Goal: Information Seeking & Learning: Learn about a topic

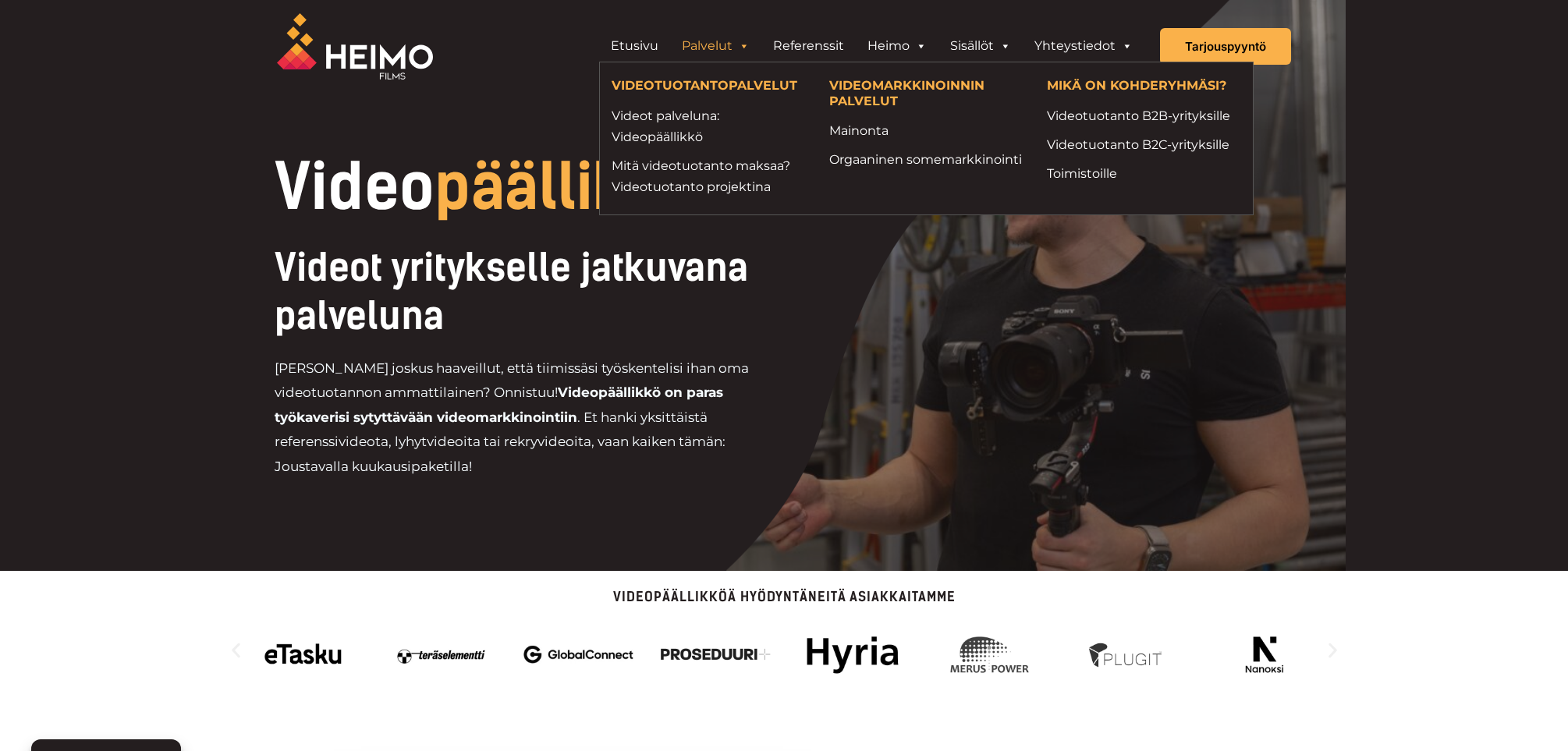
click at [720, 49] on link "Palvelut" at bounding box center [715, 46] width 91 height 31
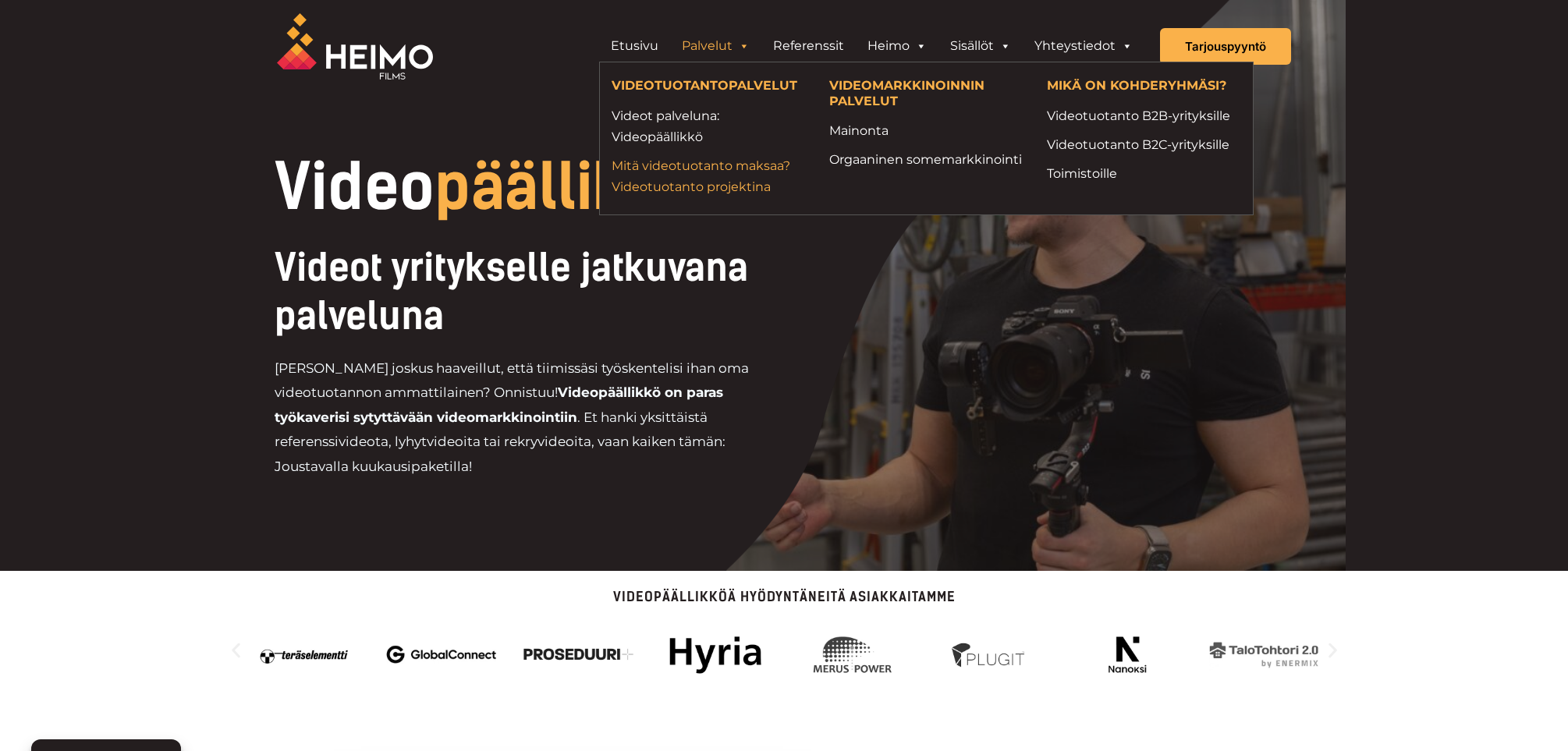
click at [682, 166] on link "Mitä videotuotanto maksaa? Videotuotanto projektina" at bounding box center [708, 176] width 194 height 42
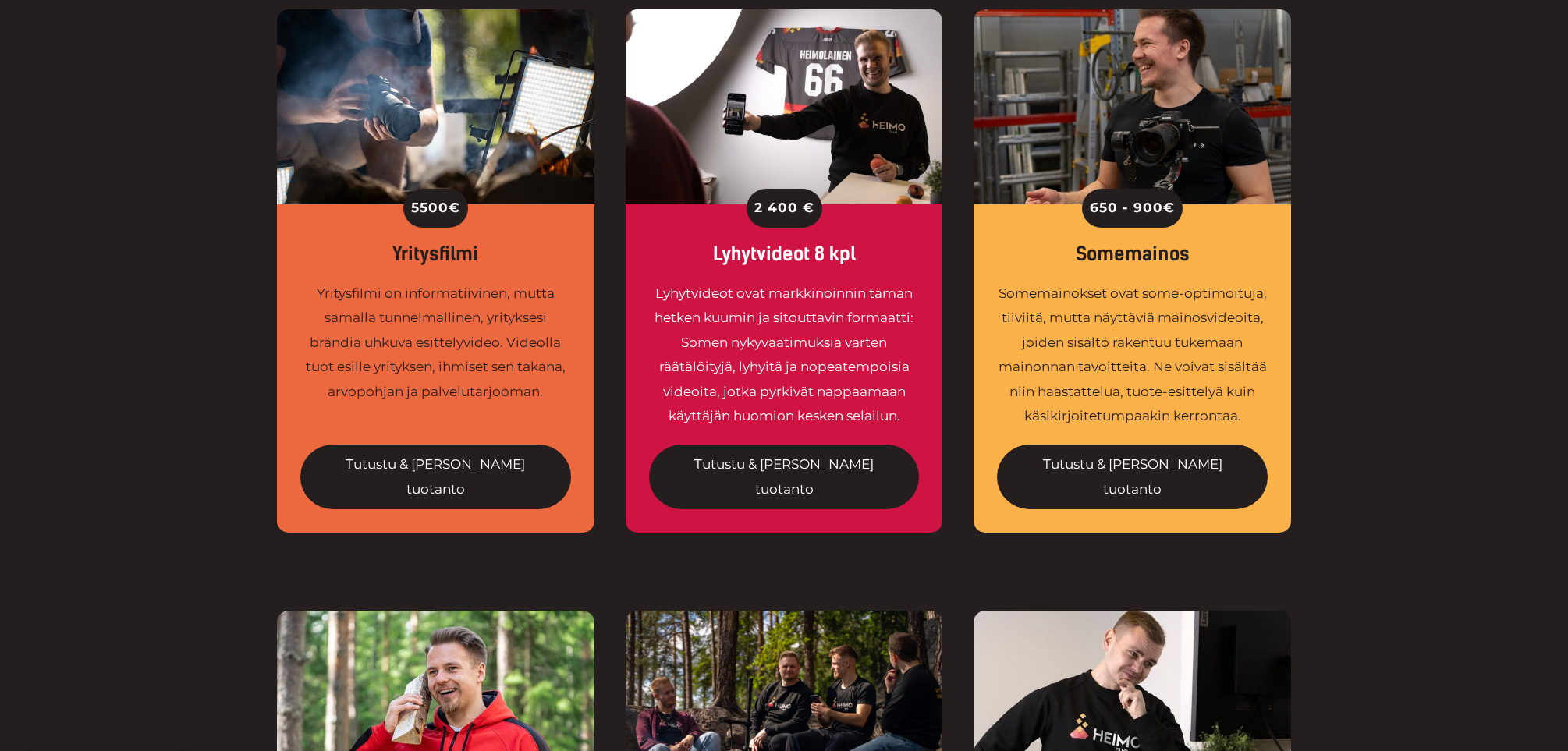
scroll to position [1248, 0]
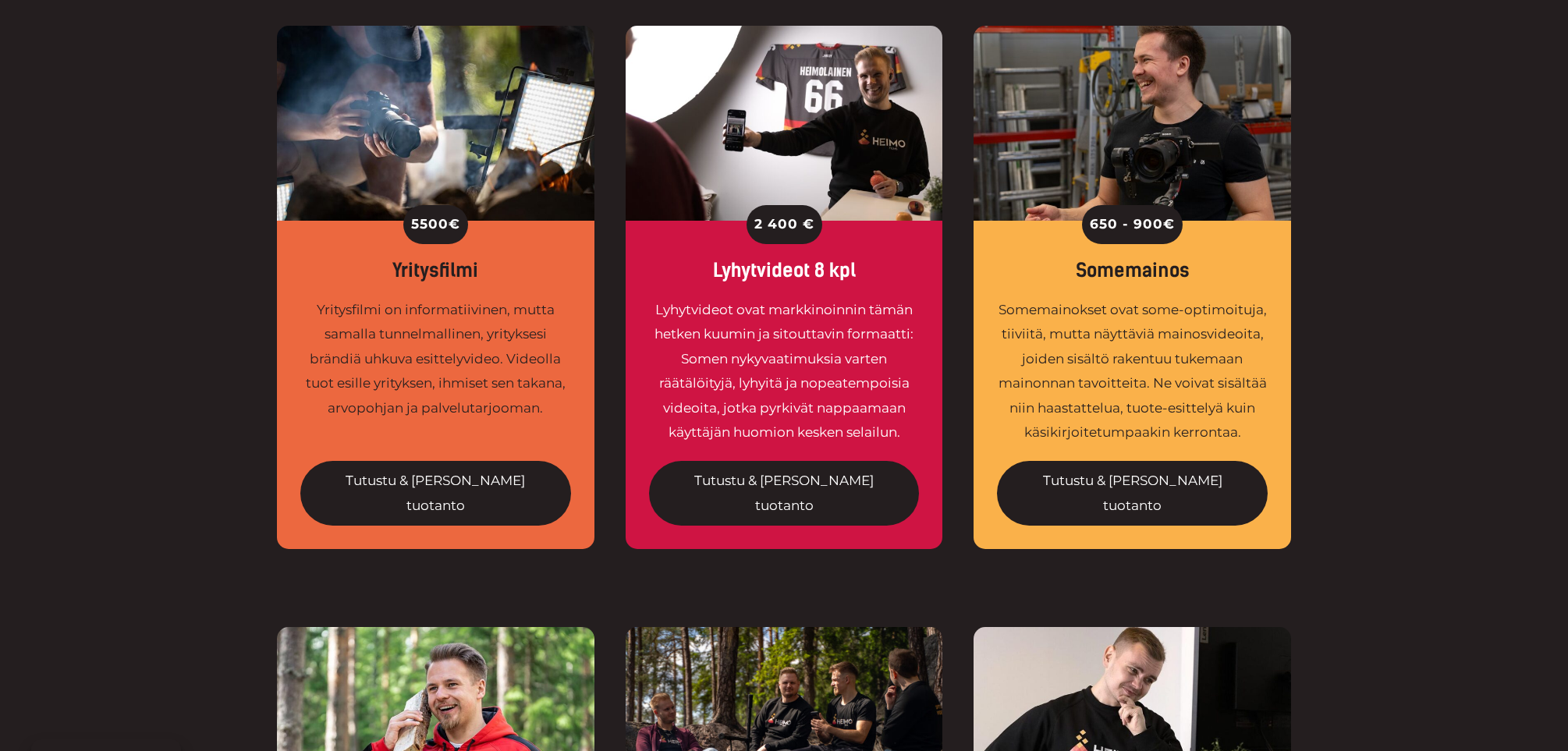
click at [842, 306] on div "Lyhytvideot ovat markkinoinnin tämän hetken kuumin ja sitouttavin formaatti: So…" at bounding box center [784, 371] width 271 height 148
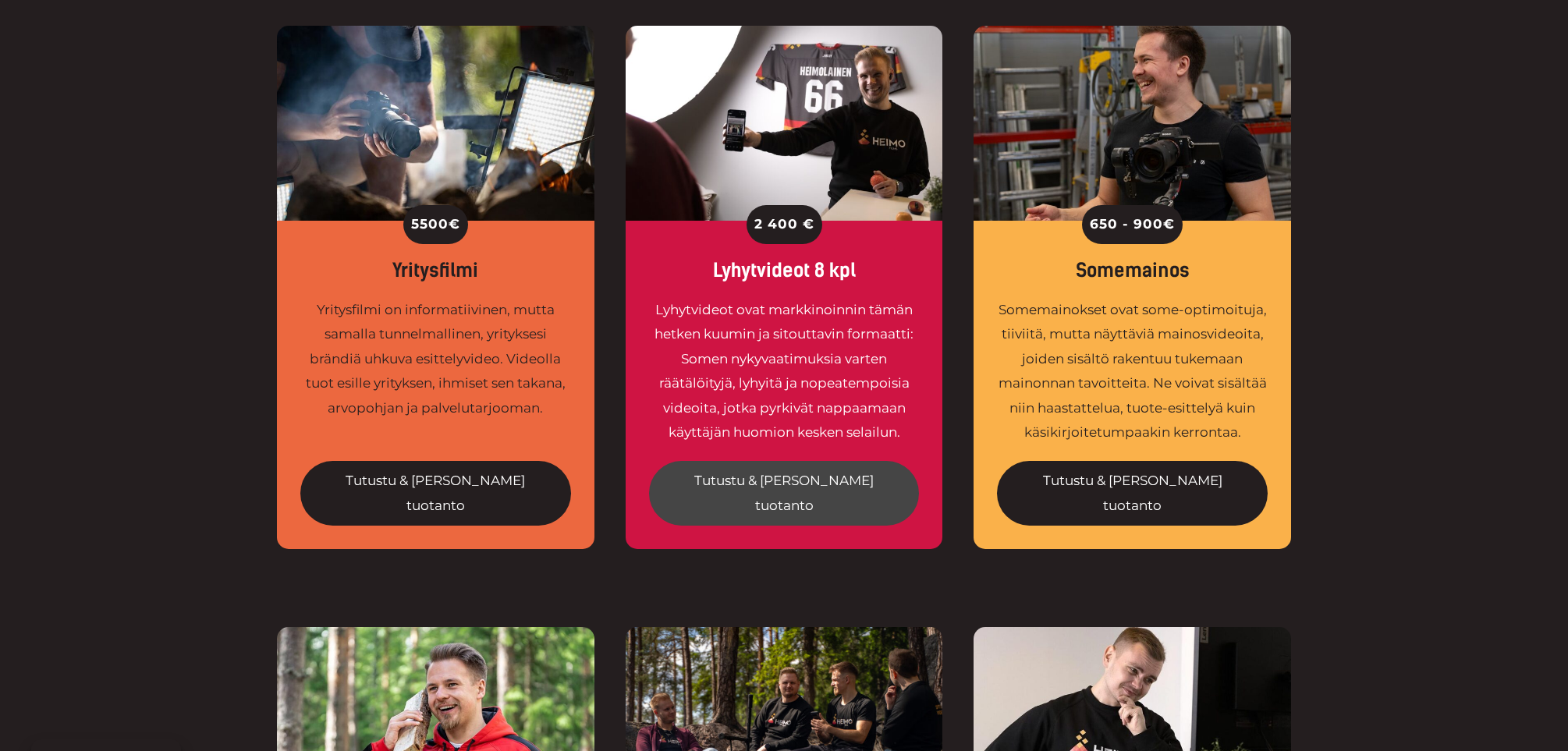
click at [762, 461] on link "Tutustu & tilaa tuotanto" at bounding box center [784, 494] width 271 height 65
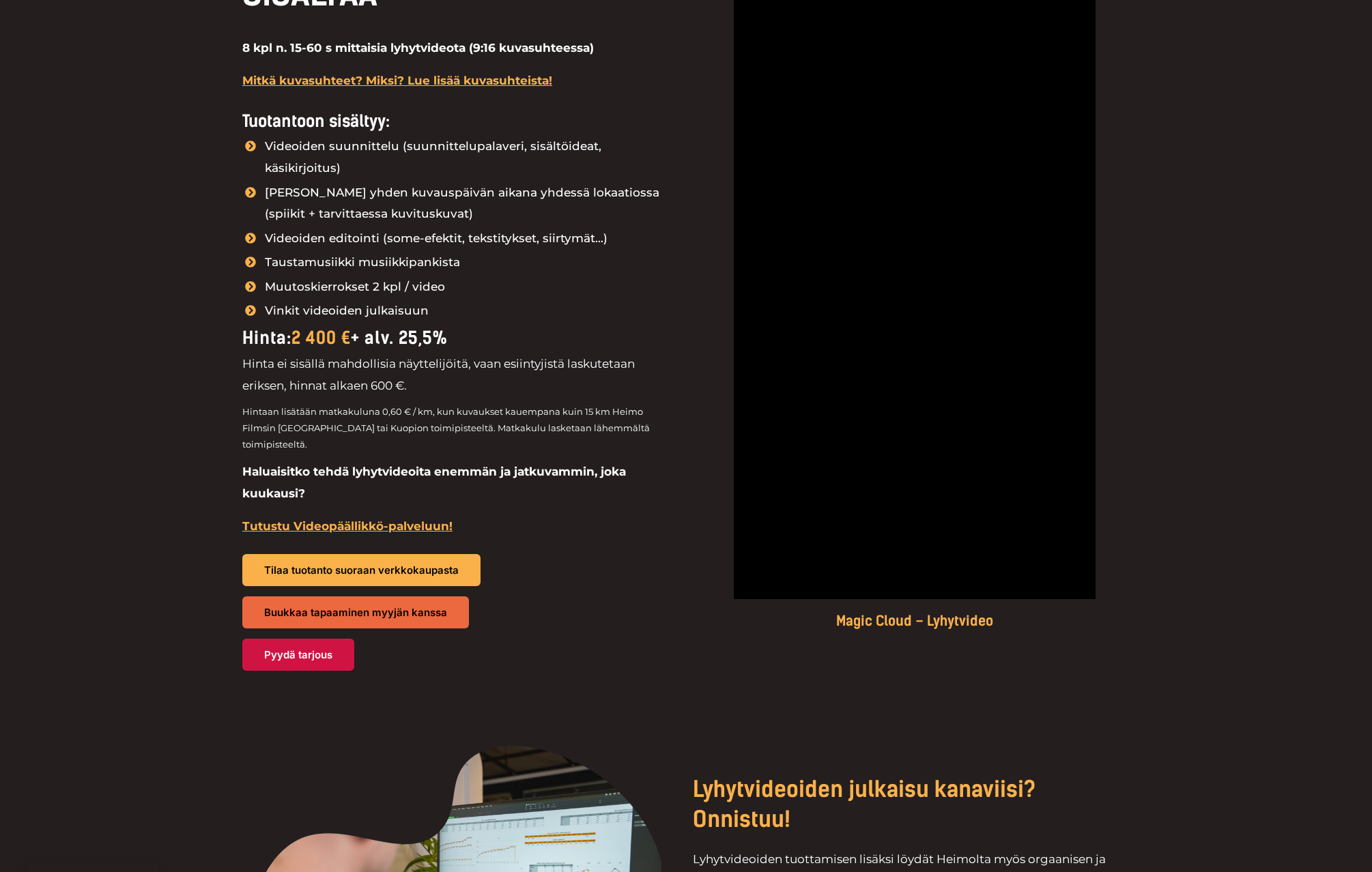
scroll to position [1500, 0]
